Goal: Transaction & Acquisition: Purchase product/service

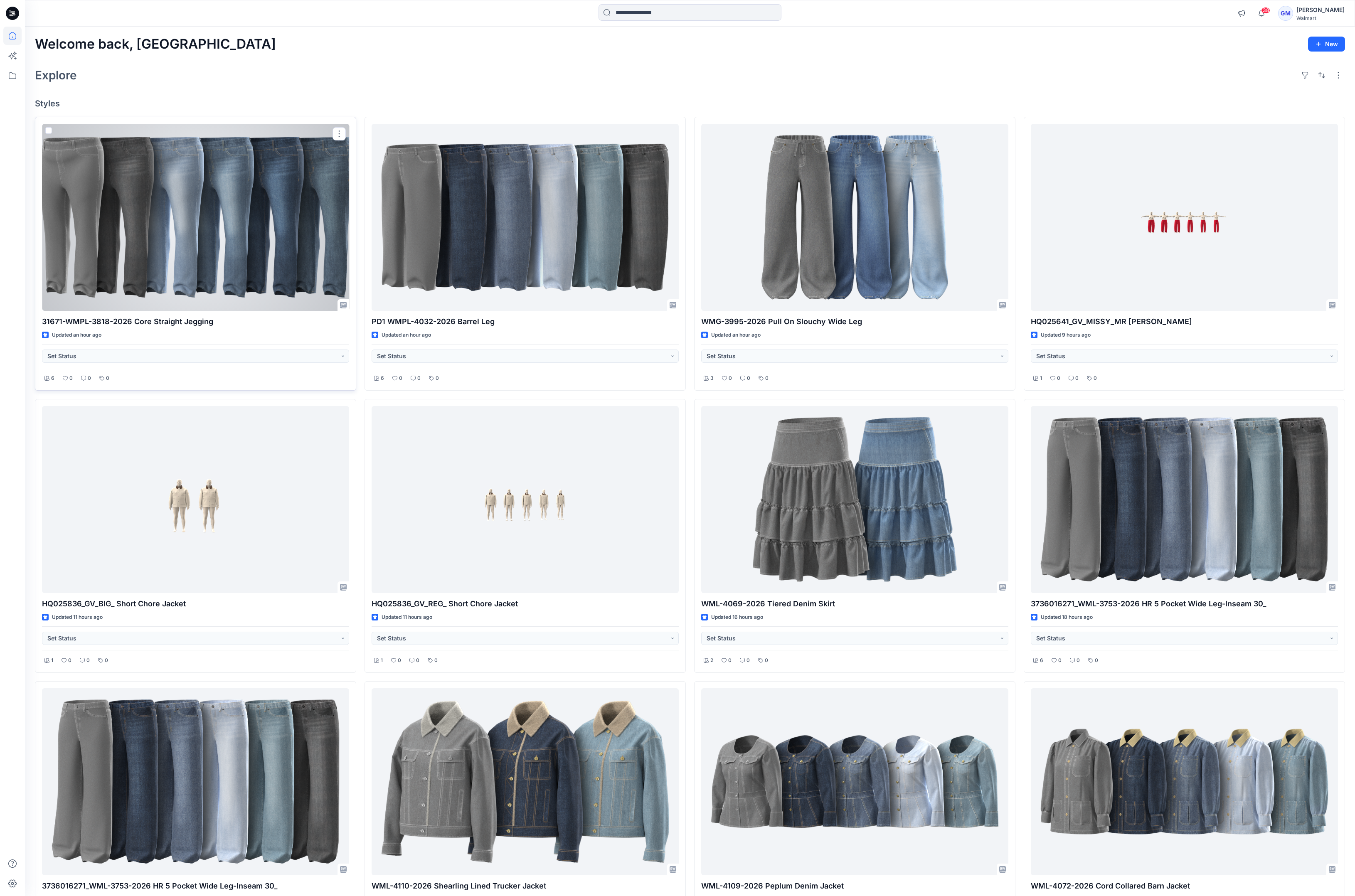
click at [161, 242] on div at bounding box center [196, 217] width 307 height 187
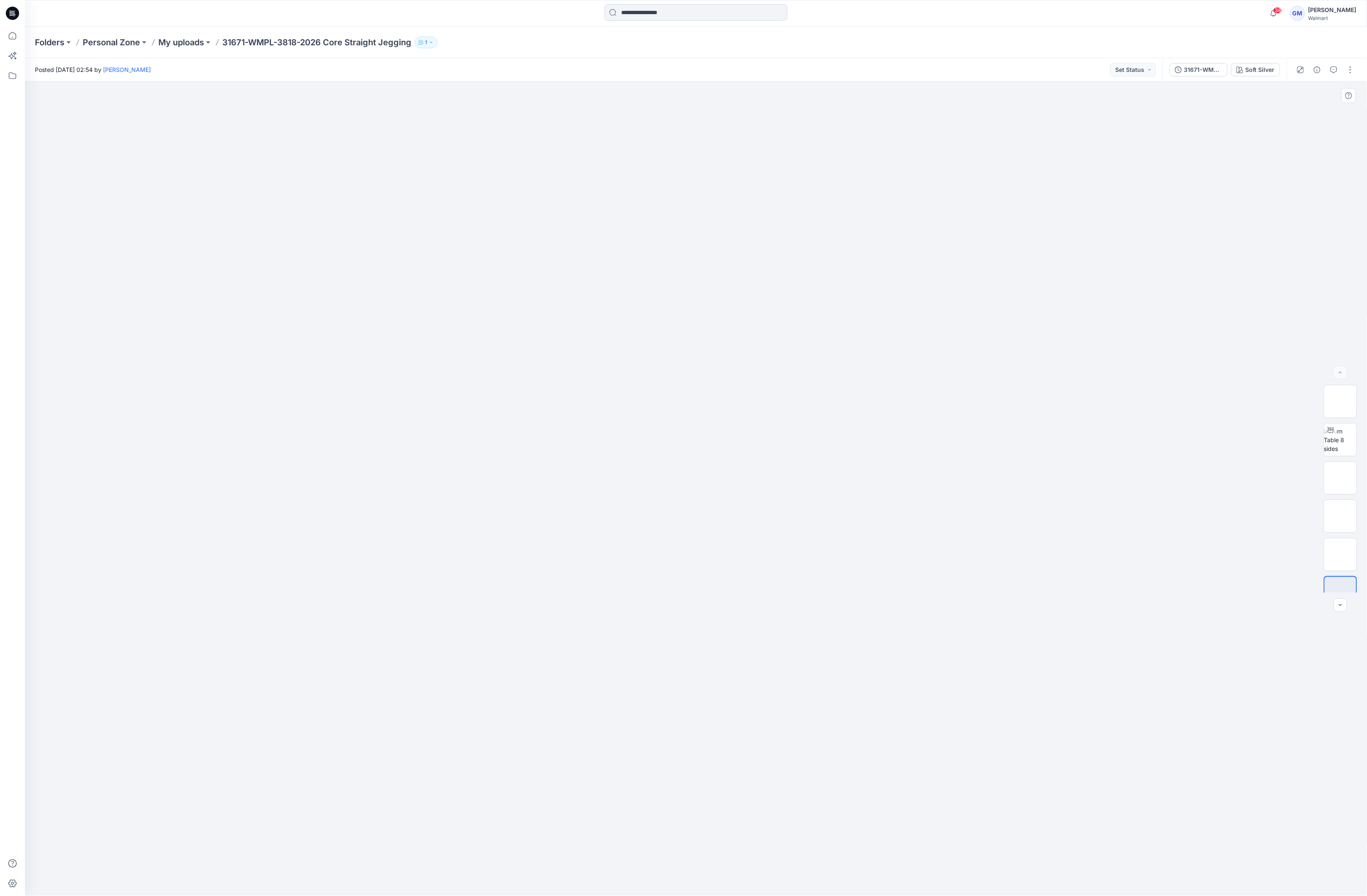
drag, startPoint x: 723, startPoint y: 641, endPoint x: 813, endPoint y: 590, distance: 103.4
click at [723, 641] on div at bounding box center [696, 488] width 1343 height 814
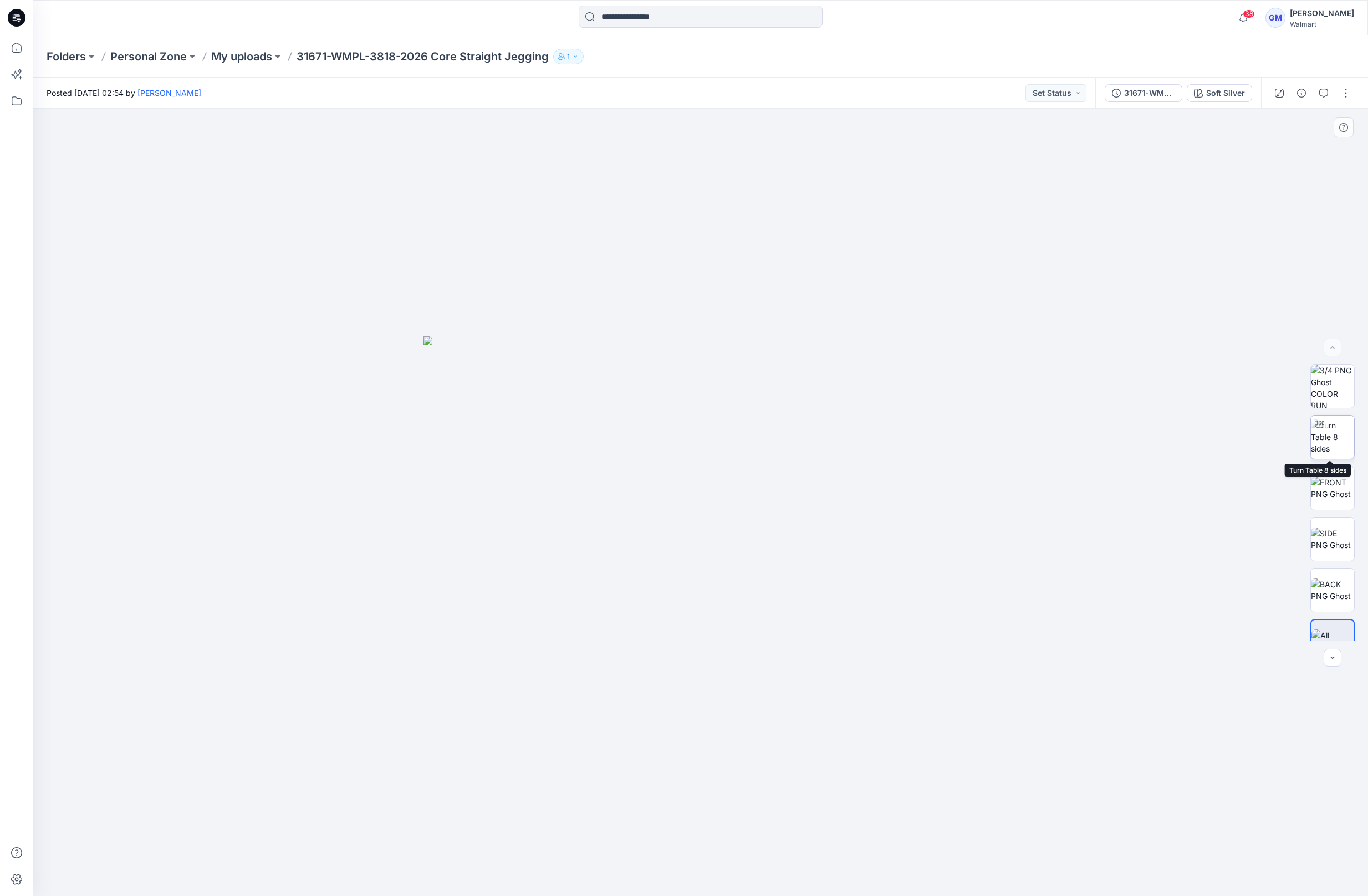
click at [1331, 435] on img at bounding box center [1332, 437] width 43 height 35
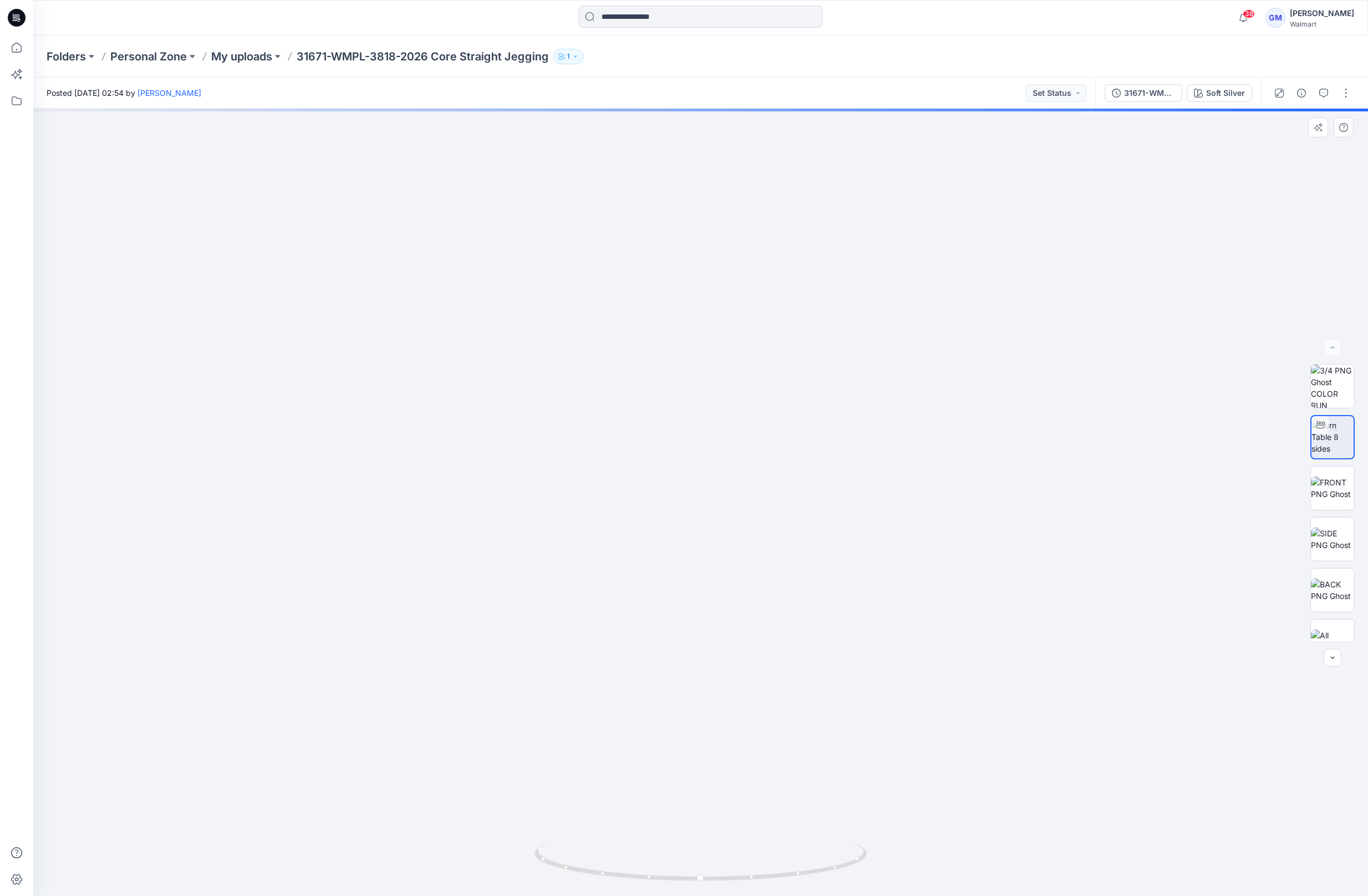
drag, startPoint x: 847, startPoint y: 686, endPoint x: 847, endPoint y: 640, distance: 46.0
click at [847, 640] on img at bounding box center [701, 275] width 1635 height 1240
drag, startPoint x: 825, startPoint y: 652, endPoint x: 814, endPoint y: 518, distance: 134.5
click at [814, 518] on img at bounding box center [701, 338] width 1151 height 1115
drag, startPoint x: 811, startPoint y: 874, endPoint x: 730, endPoint y: 670, distance: 219.5
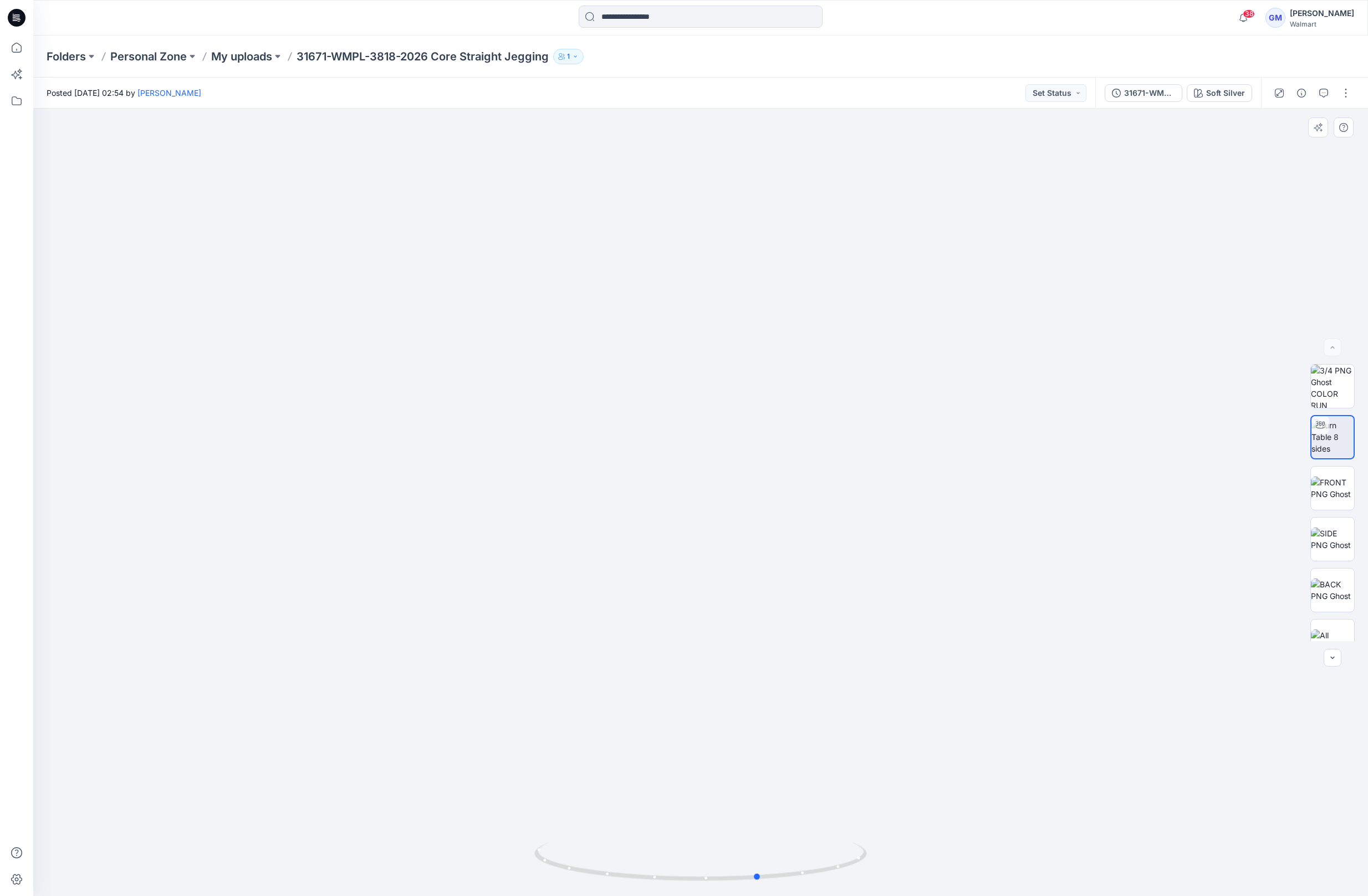
click at [540, 877] on icon at bounding box center [701, 863] width 336 height 41
click at [1228, 92] on div "Soft Silver" at bounding box center [1225, 93] width 39 height 12
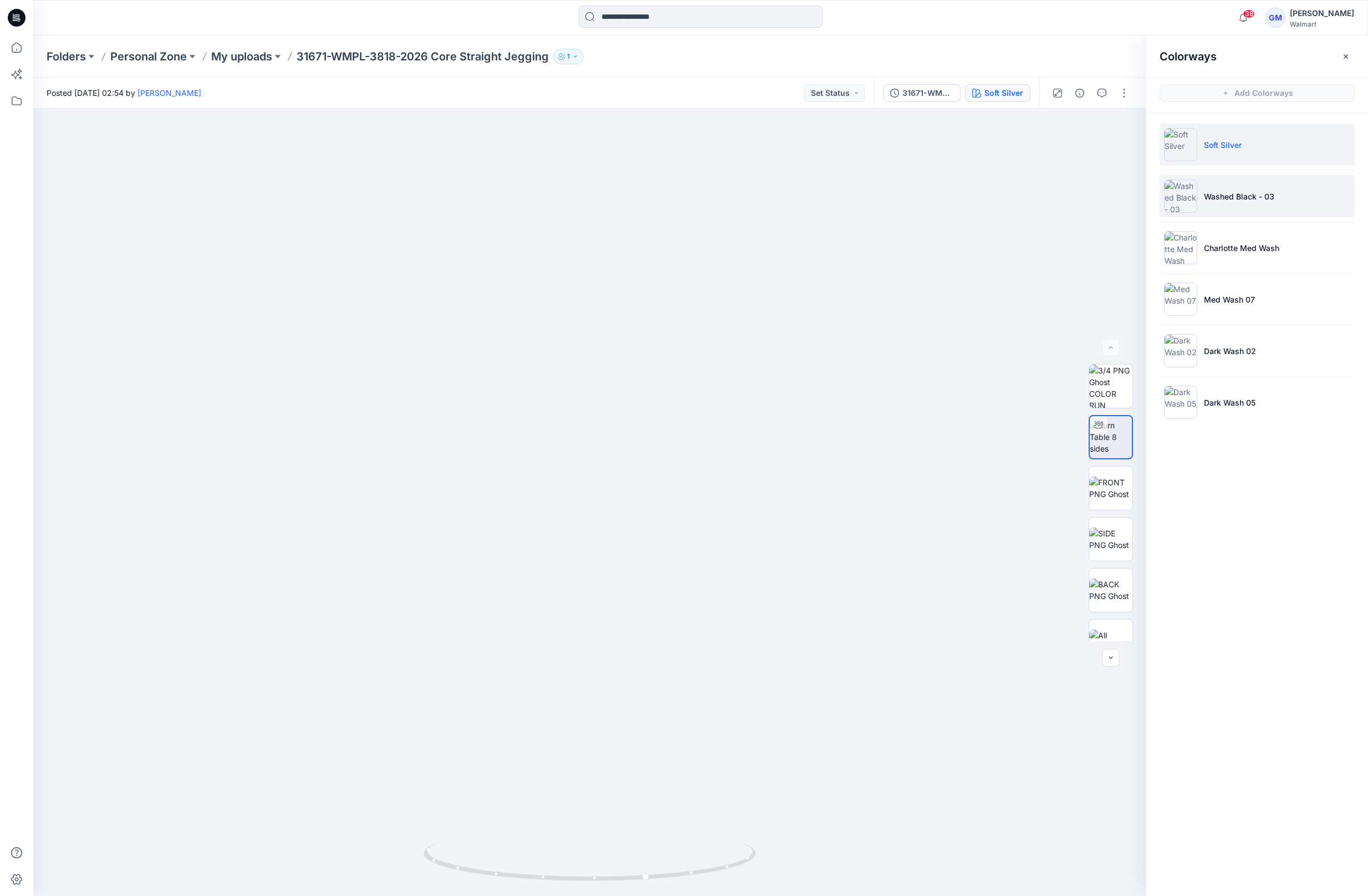
click at [1255, 208] on li "Washed Black - 03" at bounding box center [1257, 196] width 195 height 42
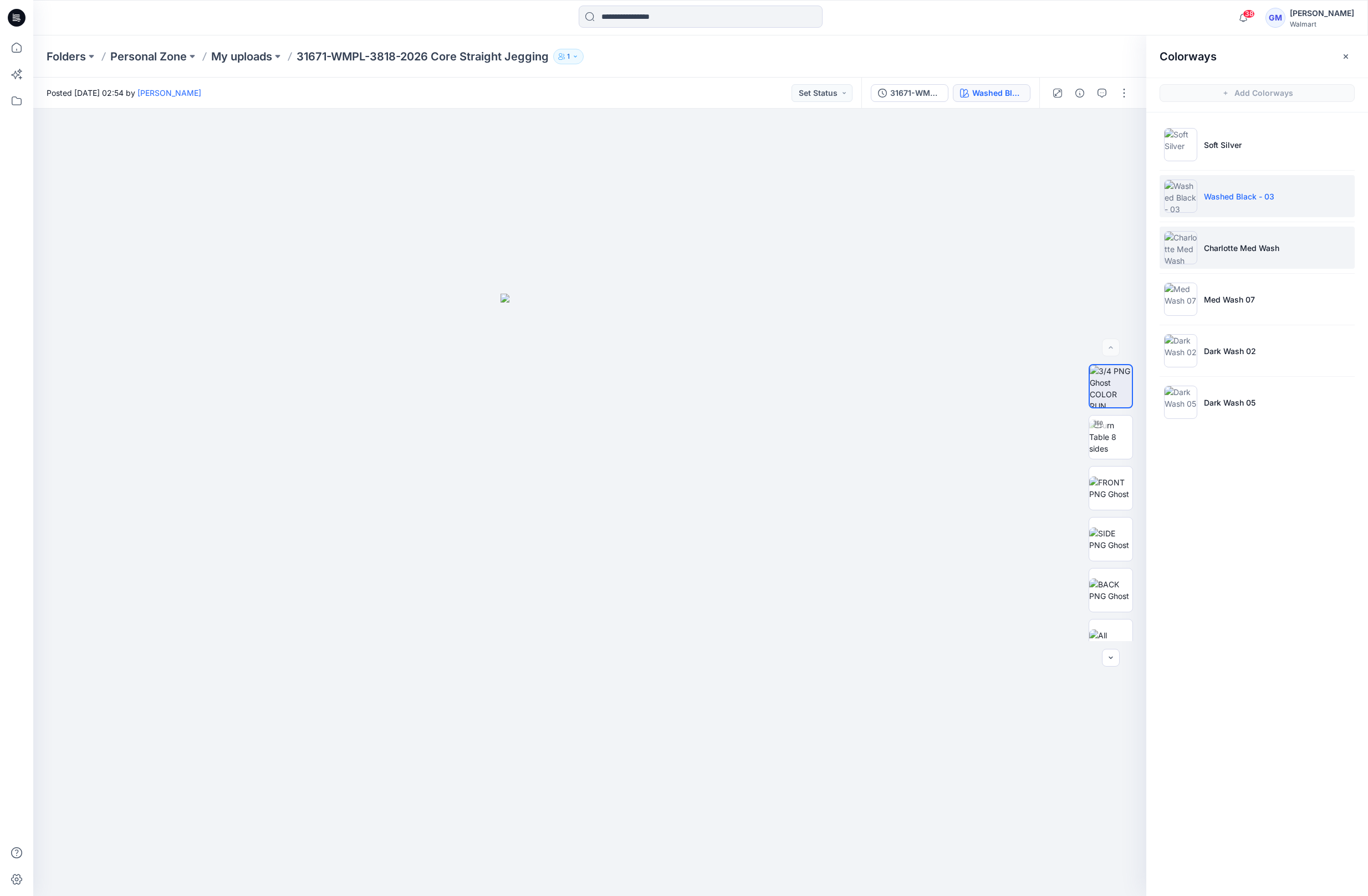
click at [1235, 256] on li "Charlotte Med Wash" at bounding box center [1257, 248] width 195 height 42
click at [1118, 449] on img at bounding box center [1110, 437] width 43 height 35
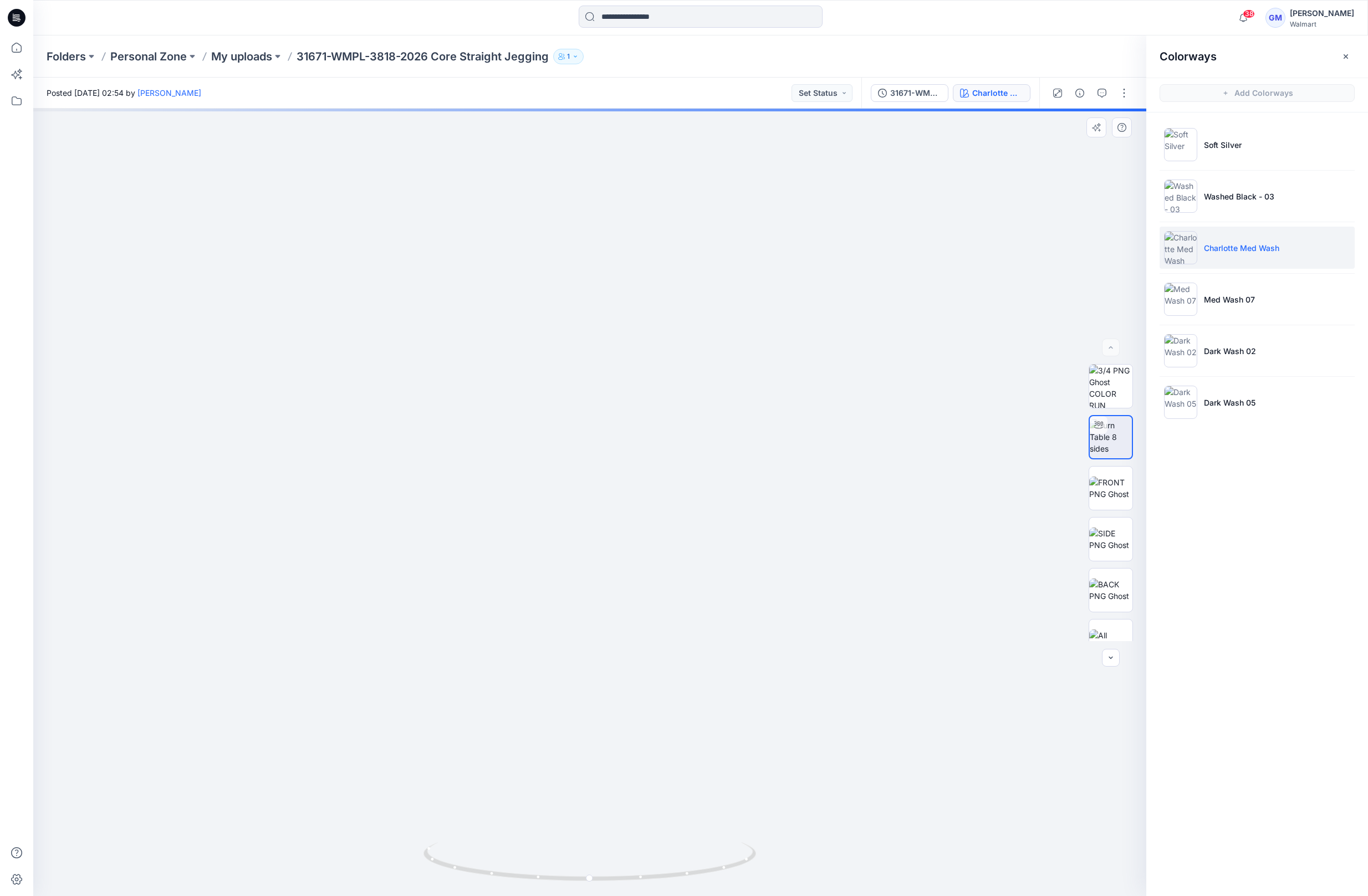
drag, startPoint x: 724, startPoint y: 733, endPoint x: 751, endPoint y: 587, distance: 148.5
click at [751, 587] on img at bounding box center [615, 278] width 1393 height 1236
drag, startPoint x: 738, startPoint y: 869, endPoint x: 444, endPoint y: 879, distance: 294.2
click at [444, 879] on icon at bounding box center [591, 863] width 336 height 41
click at [1232, 295] on p "Med Wash 07" at bounding box center [1229, 299] width 51 height 12
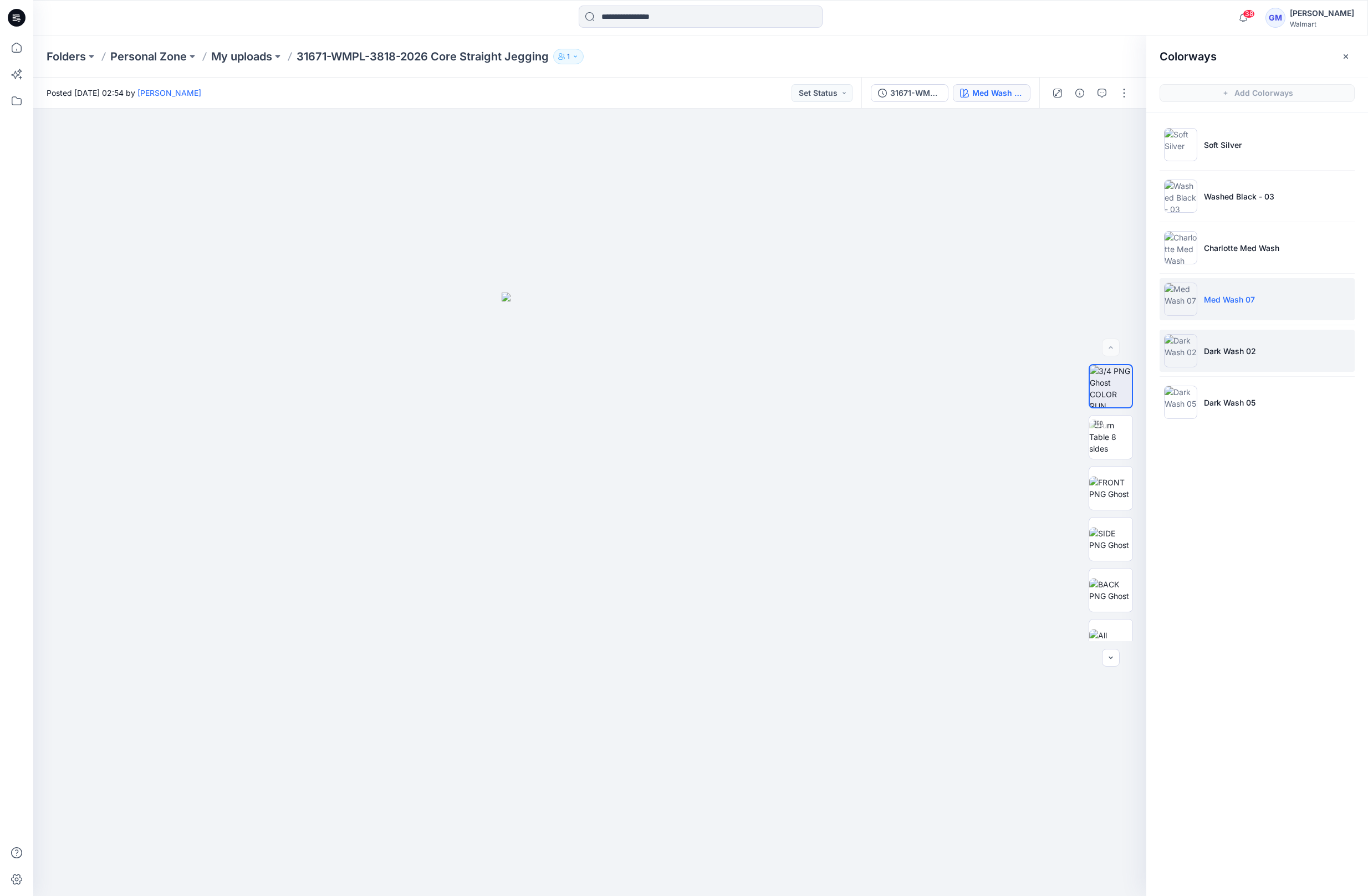
click at [1239, 350] on p "Dark Wash 02" at bounding box center [1230, 351] width 52 height 12
click at [1261, 398] on li "Dark Wash 05" at bounding box center [1257, 402] width 195 height 42
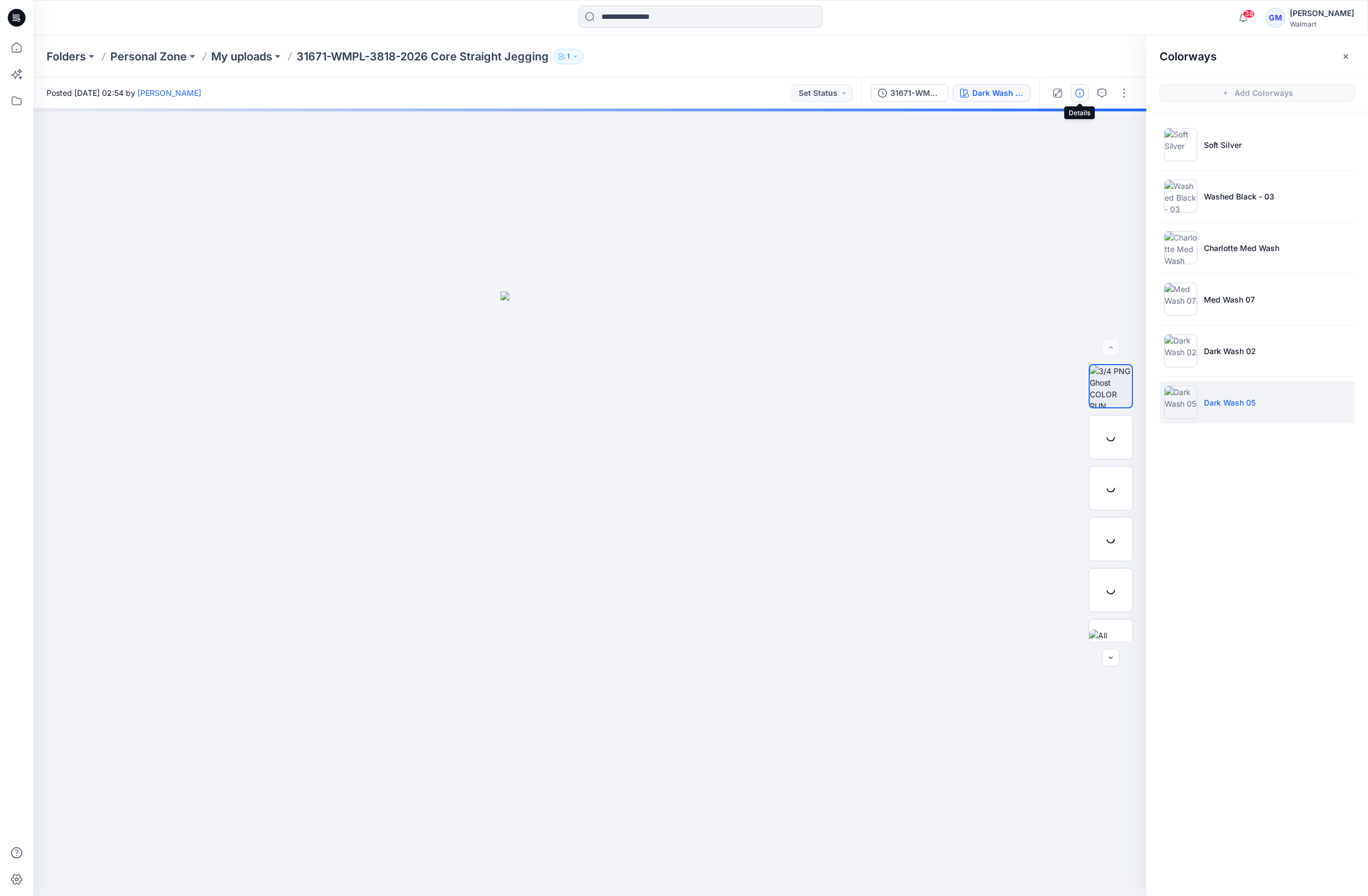
click at [1076, 91] on icon "button" at bounding box center [1079, 93] width 9 height 9
